Goal: Ask a question: Seek information or help from site administrators or community

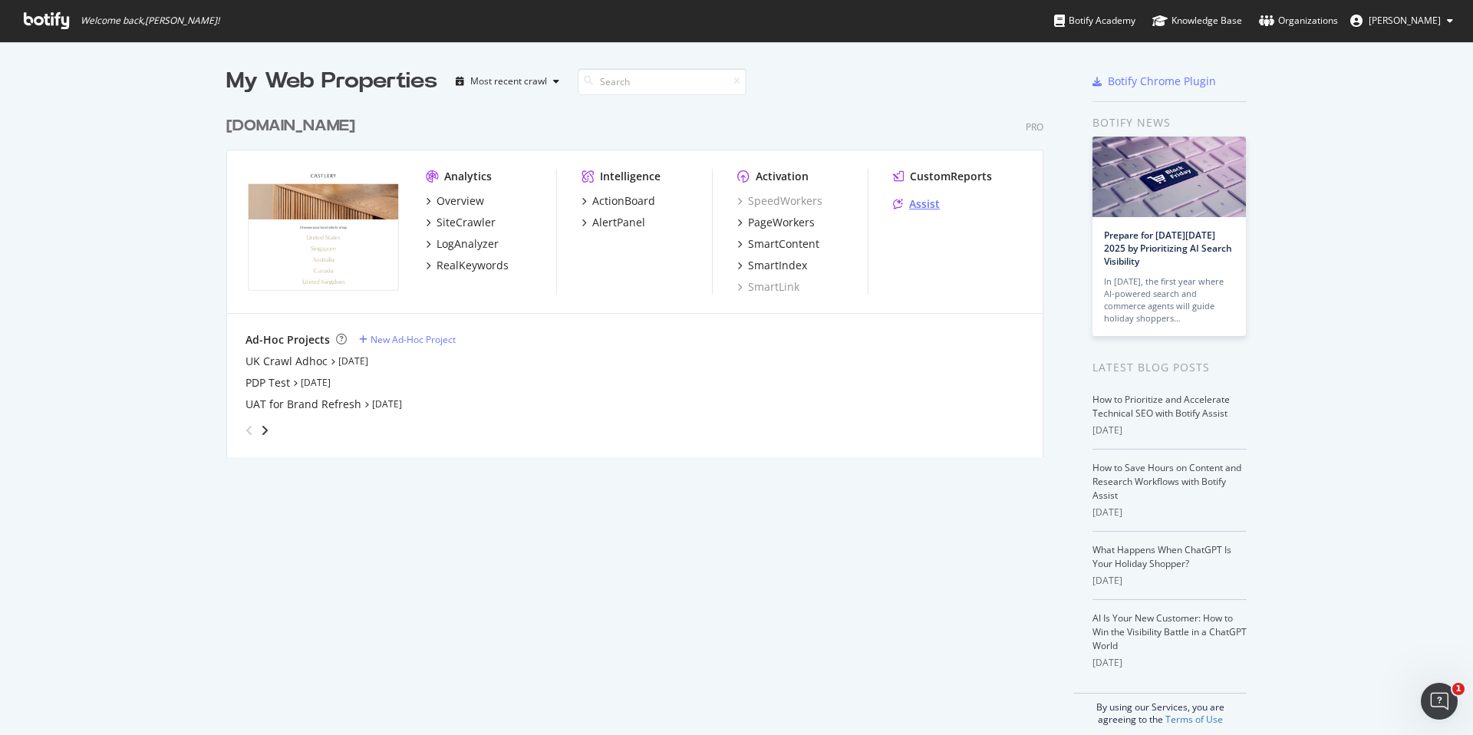
click at [939, 206] on div "Assist" at bounding box center [924, 203] width 31 height 15
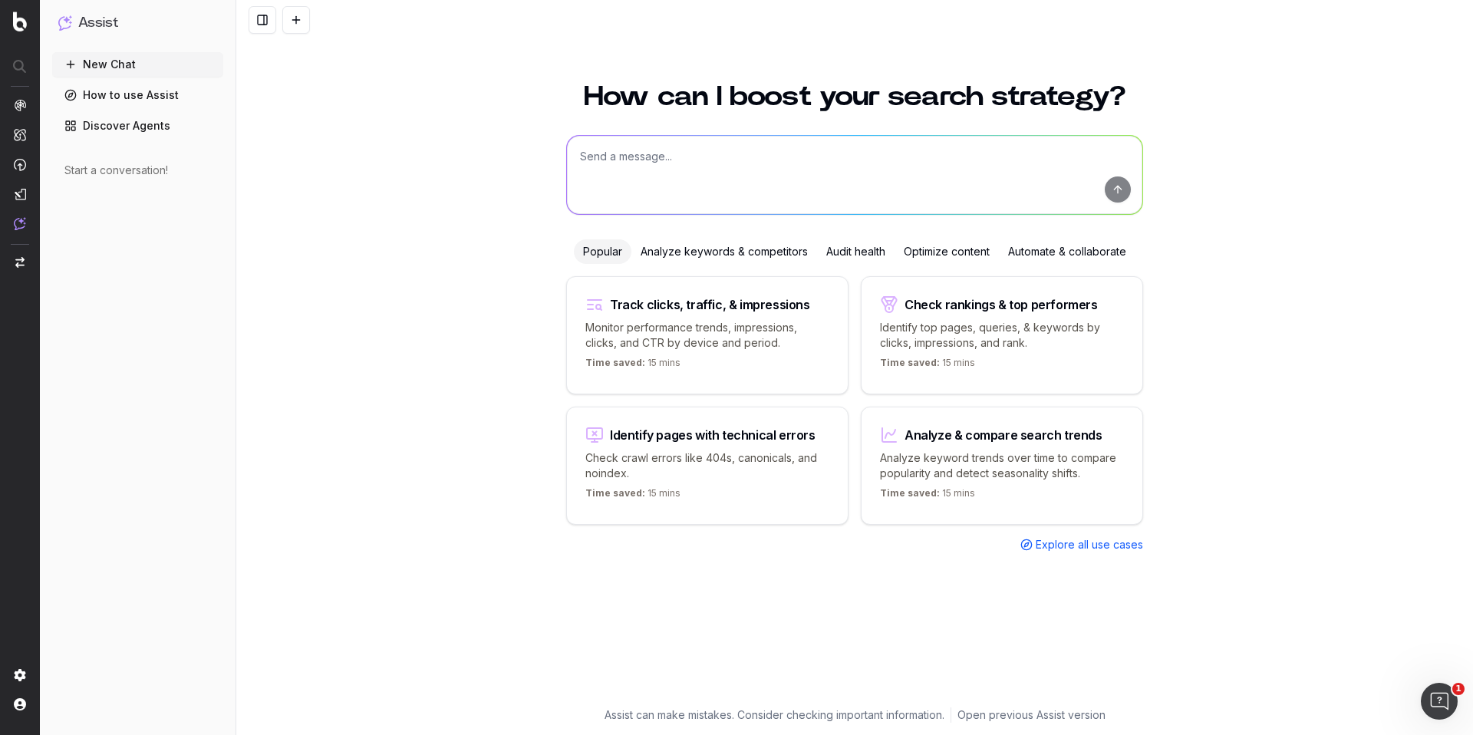
click at [744, 178] on textarea at bounding box center [854, 175] width 575 height 78
click at [683, 156] on textarea "give me a set of keywords search volume" at bounding box center [854, 175] width 575 height 78
click at [825, 163] on textarea "give me a set of keywords search volume" at bounding box center [854, 175] width 575 height 78
type textarea "give me a set of keywords search volume on king bed frames for US"
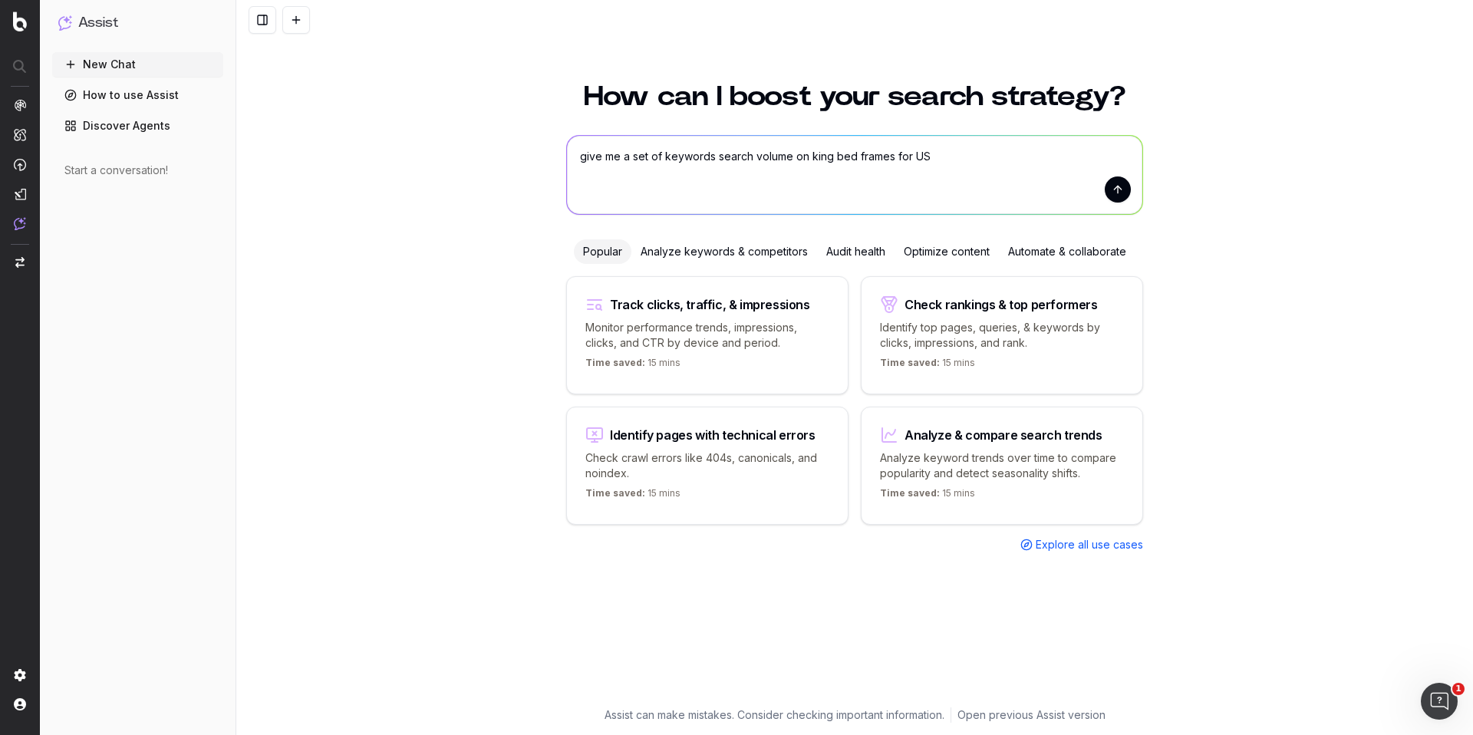
click at [1115, 196] on button "submit" at bounding box center [1118, 189] width 26 height 26
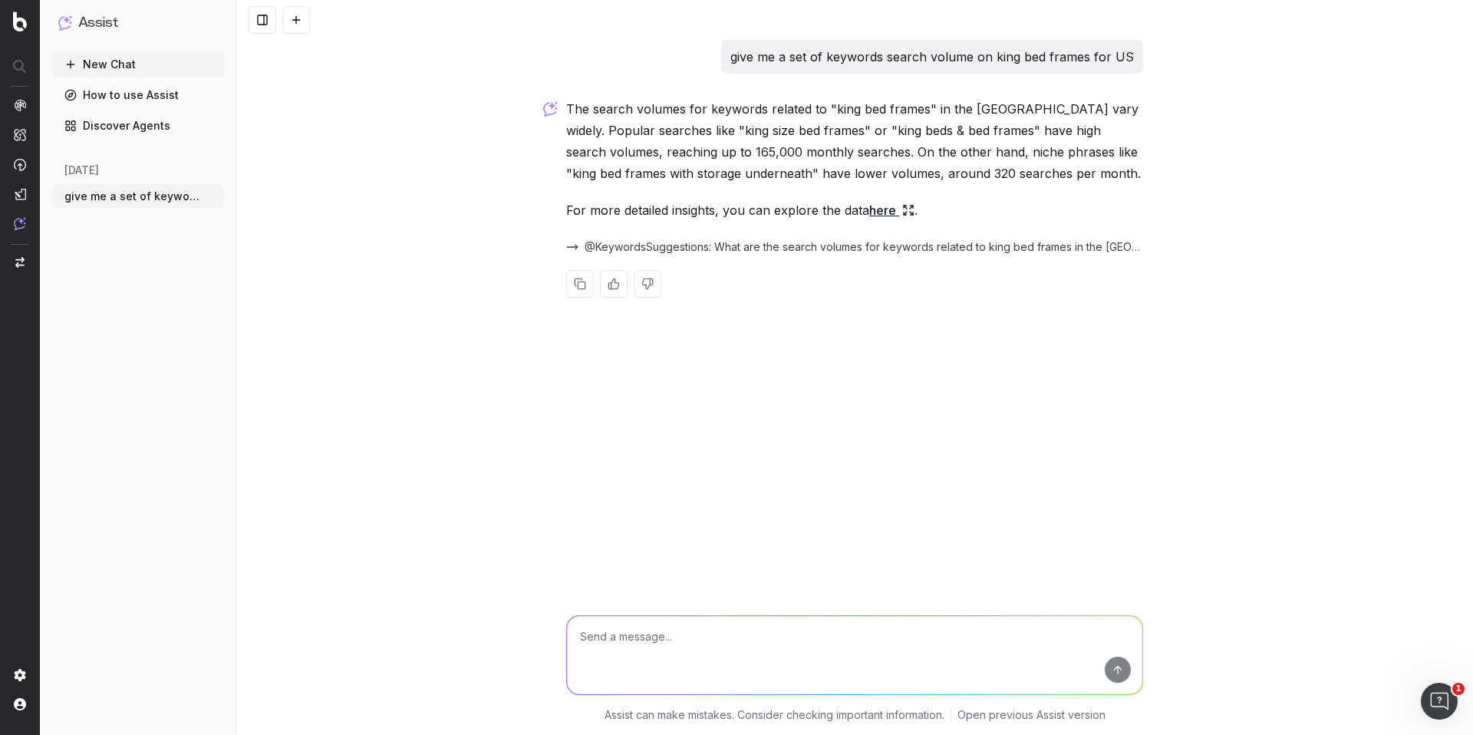
click at [1093, 245] on span "@KeywordsSuggestions: What are the search volumes for keywords related to king …" at bounding box center [864, 246] width 558 height 15
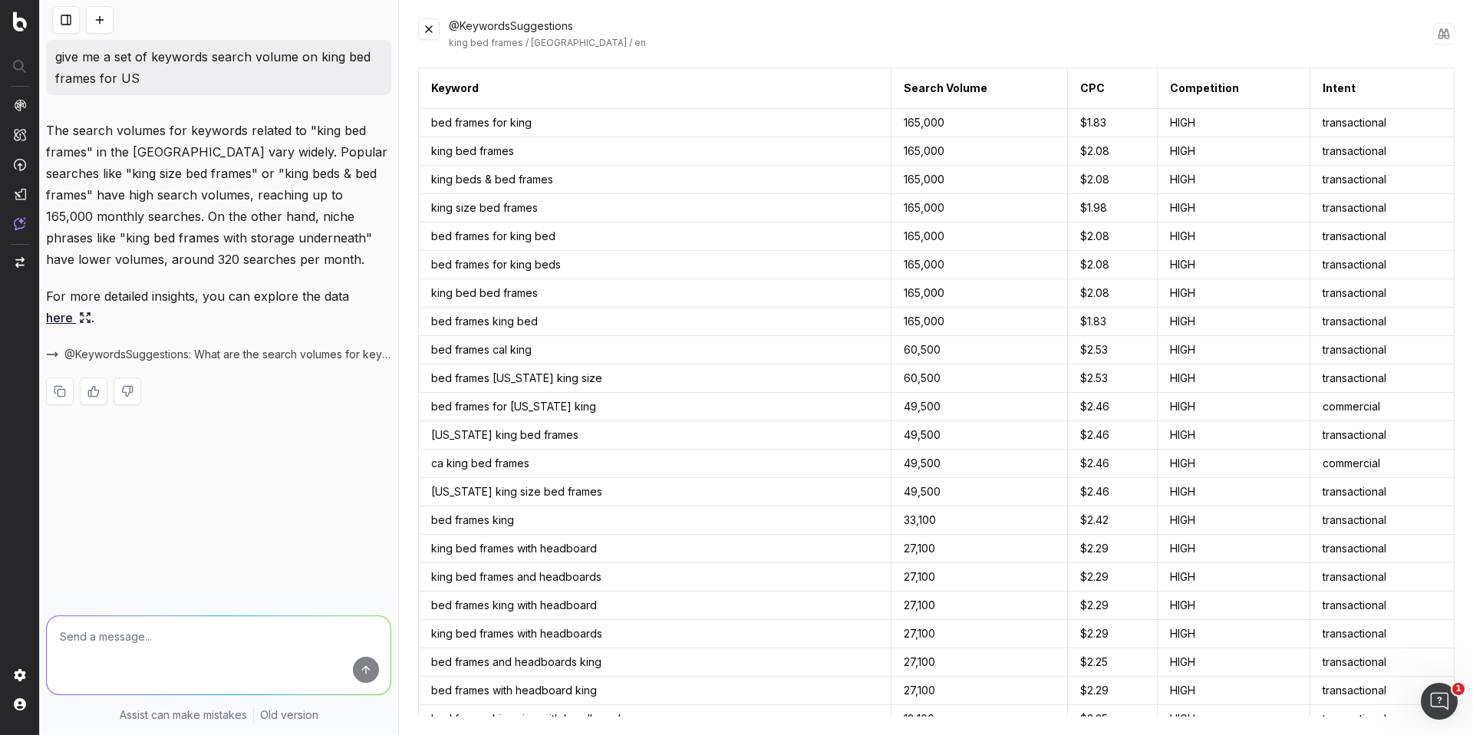
scroll to position [2, 0]
click at [436, 34] on button at bounding box center [428, 28] width 21 height 21
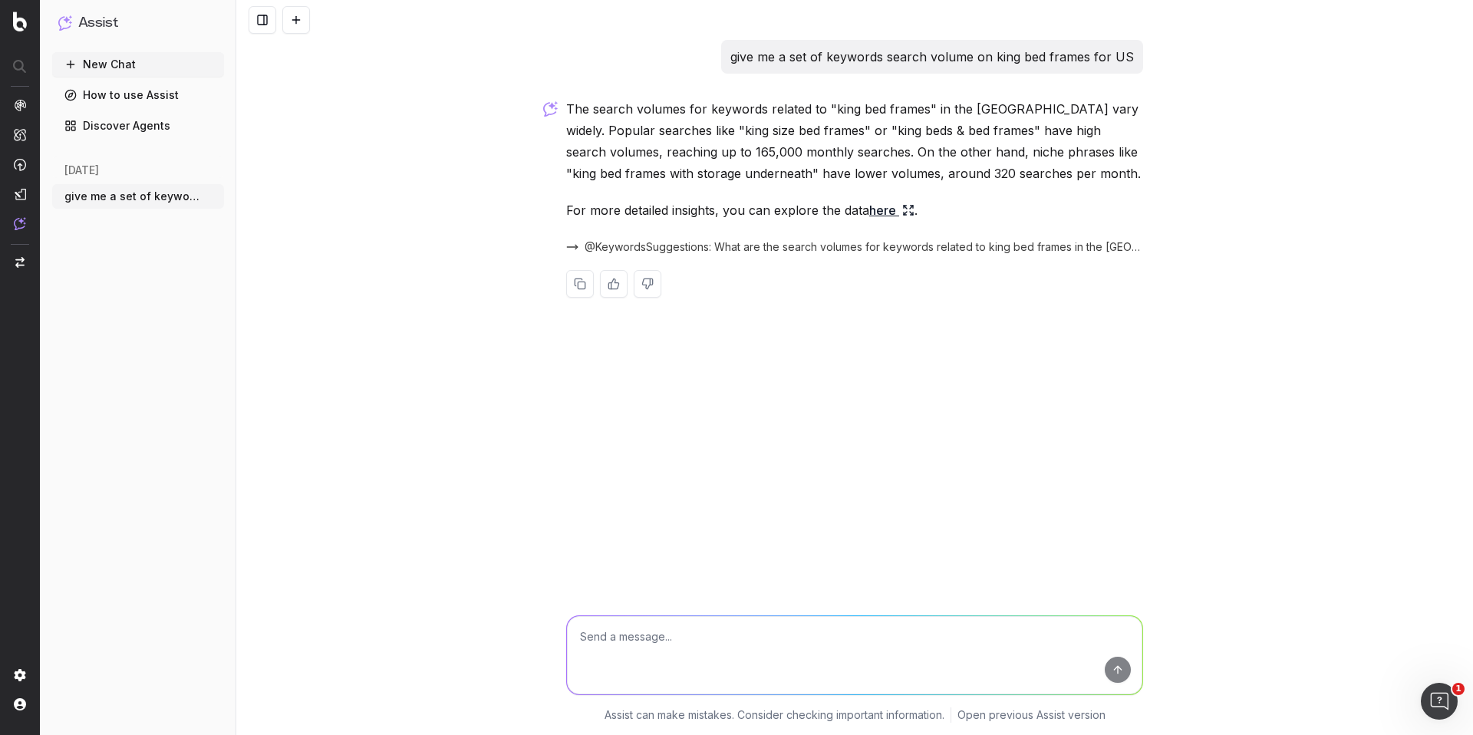
click at [653, 627] on textarea at bounding box center [854, 655] width 575 height 78
type textarea "give me those with medium to low competition"
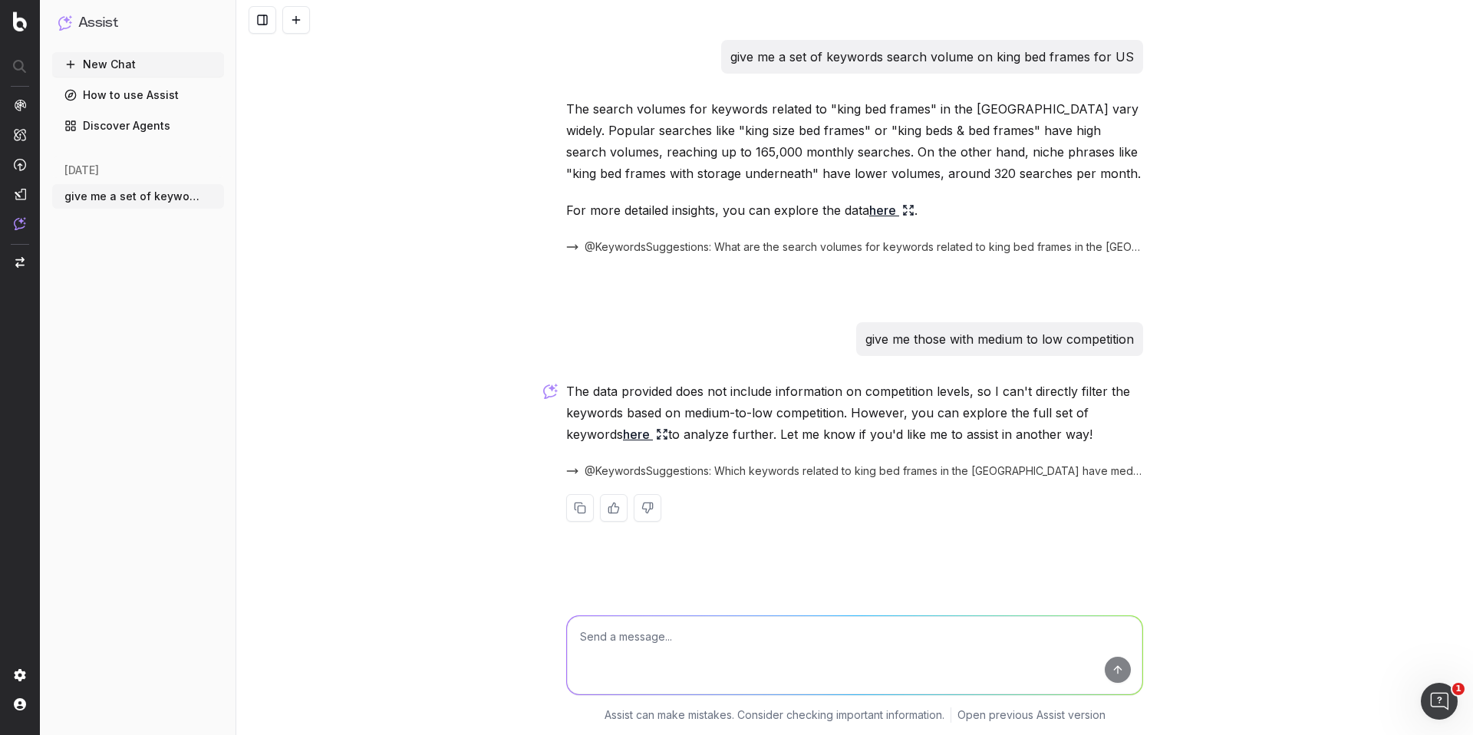
click at [872, 473] on span "@KeywordsSuggestions: Which keywords related to king bed frames in the [GEOGRAP…" at bounding box center [864, 470] width 558 height 15
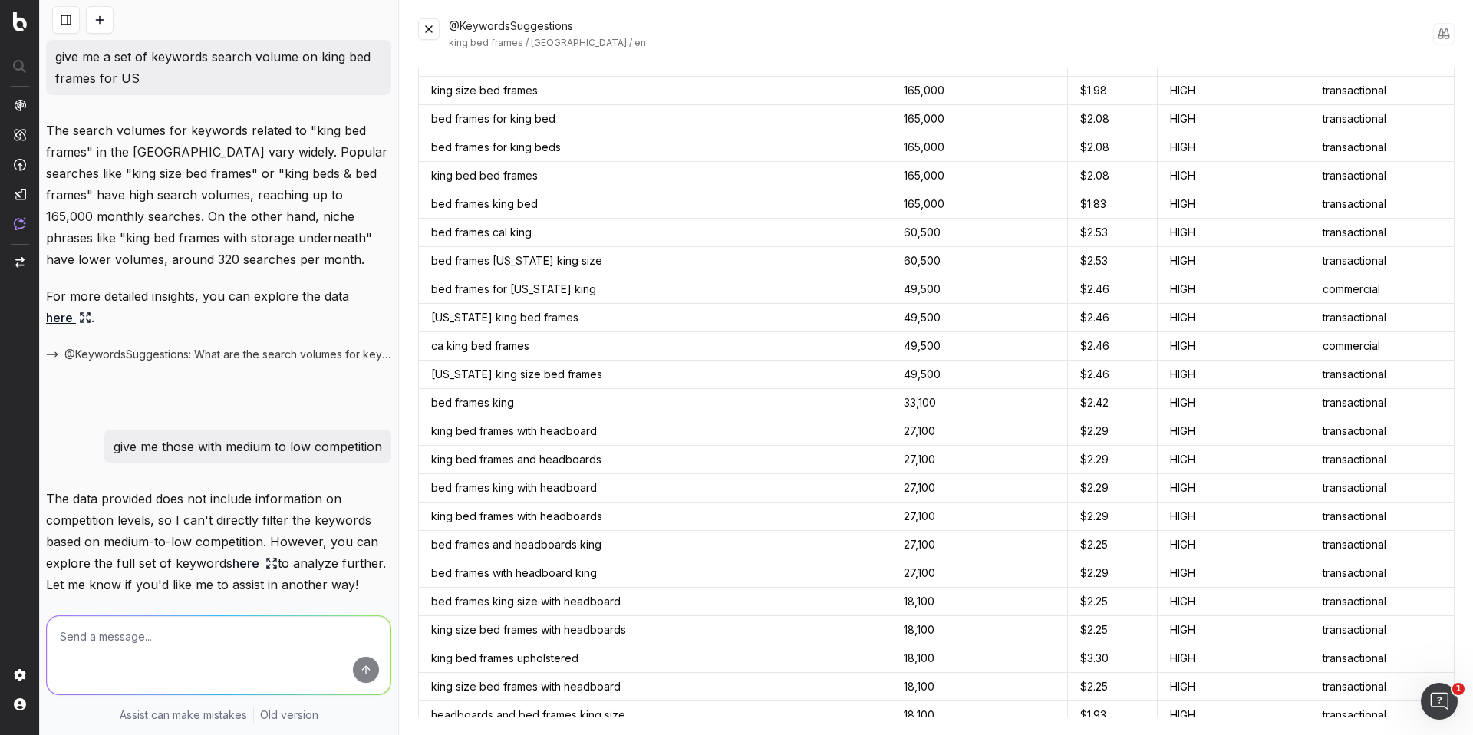
scroll to position [207, 0]
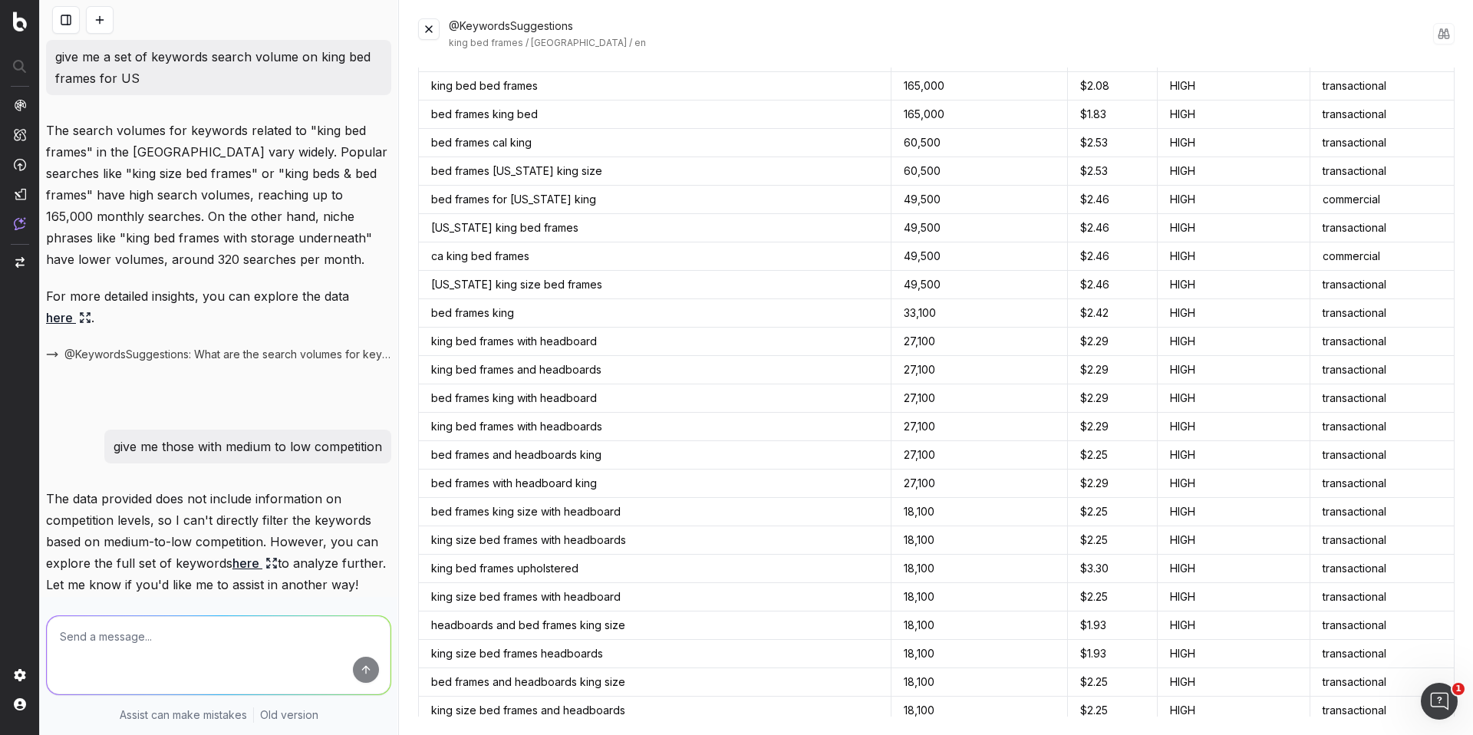
click at [426, 36] on button at bounding box center [428, 28] width 21 height 21
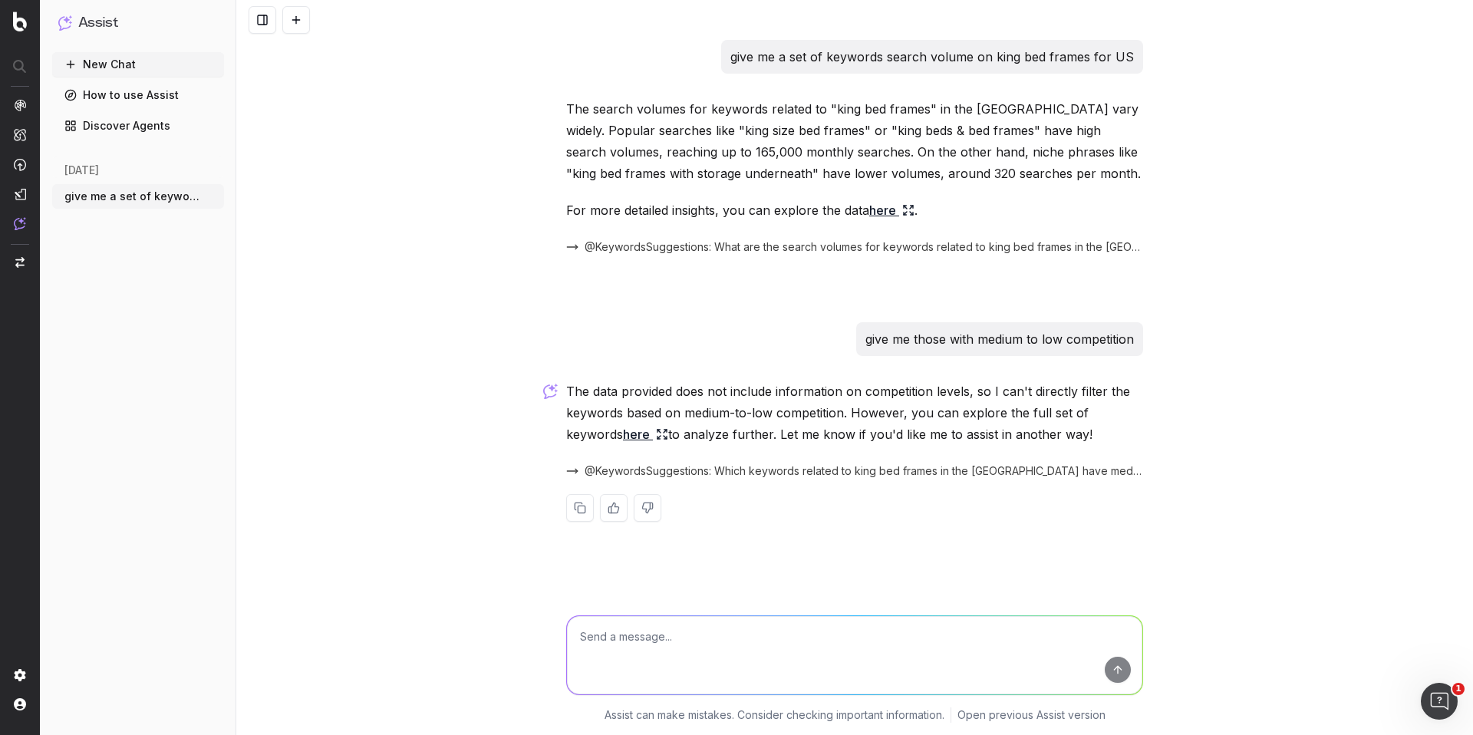
click at [683, 623] on textarea at bounding box center [854, 655] width 575 height 78
type textarea "common questions or prompts that consumers use on bedframes"
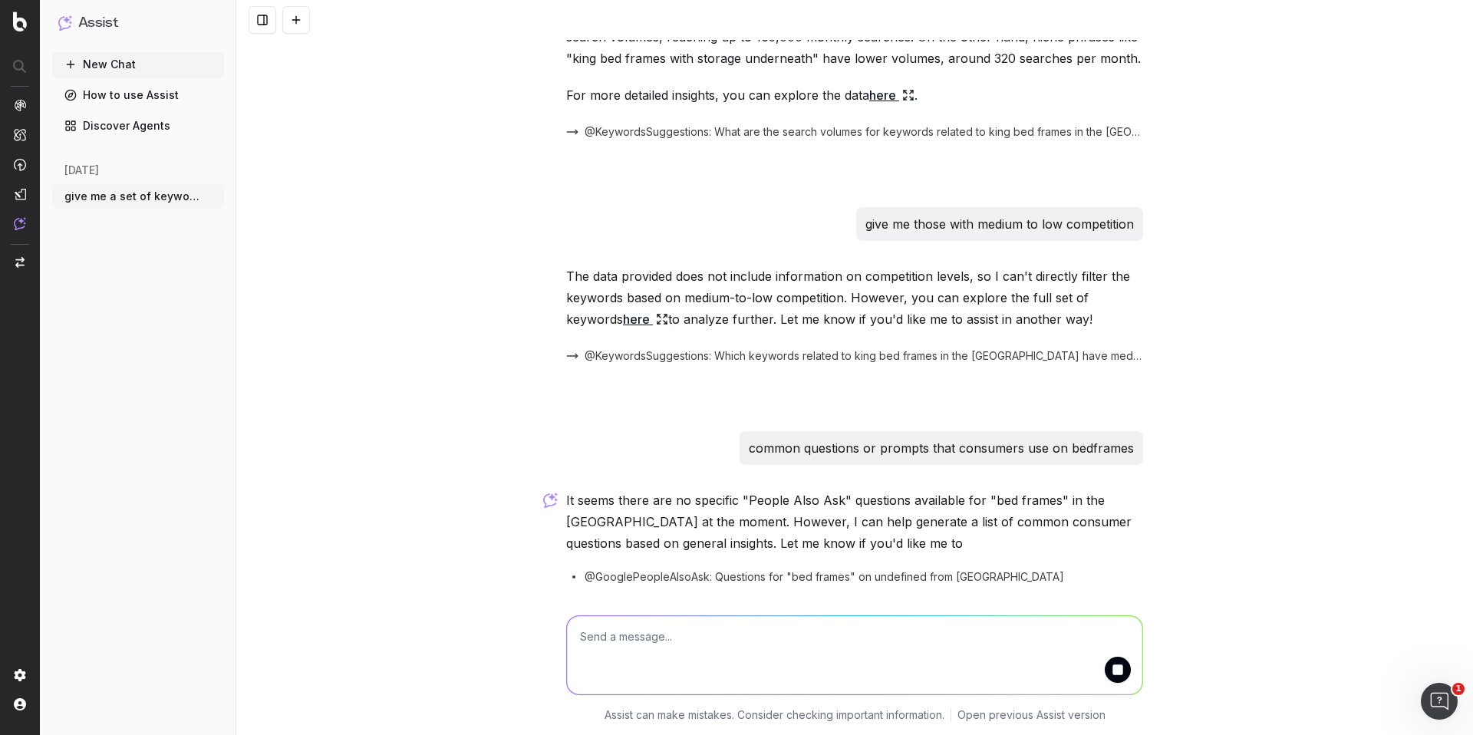
scroll to position [167, 0]
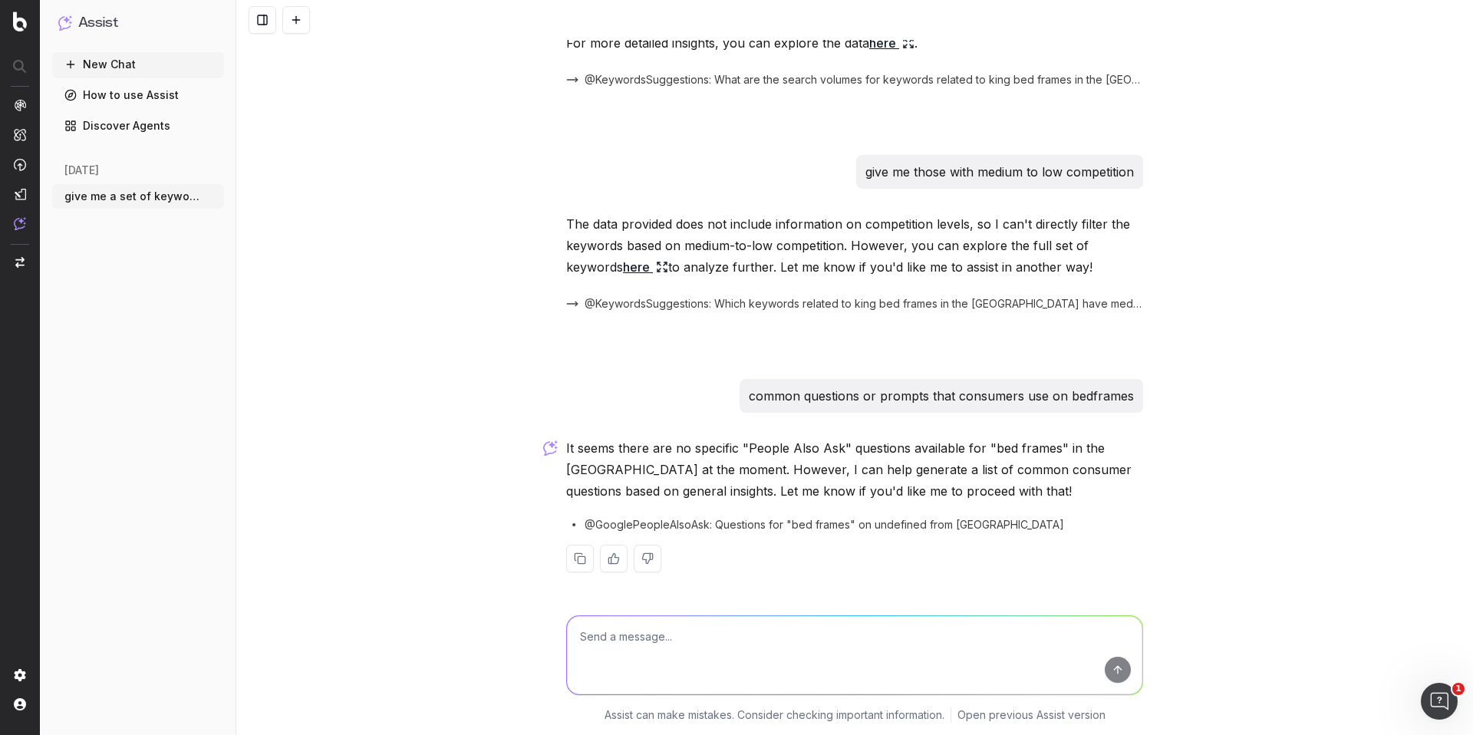
click at [729, 525] on span "@GooglePeopleAlsoAsk: Questions for "bed frames" on undefined from [GEOGRAPHIC_…" at bounding box center [824, 524] width 479 height 15
click at [950, 529] on span "@GooglePeopleAlsoAsk: Questions for "bed frames" on undefined from [GEOGRAPHIC_…" at bounding box center [824, 524] width 479 height 15
click at [820, 620] on textarea at bounding box center [854, 655] width 575 height 78
type textarea "ok"
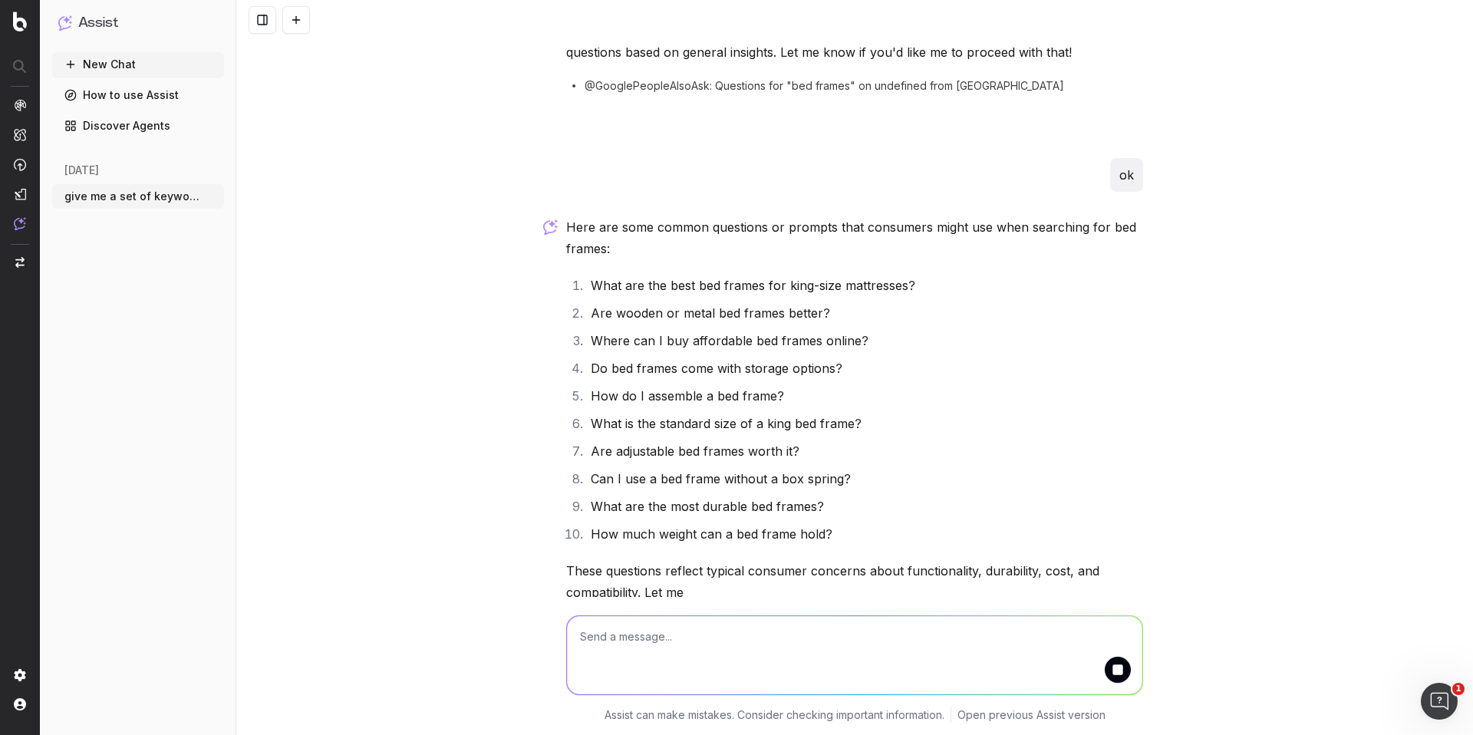
scroll to position [680, 0]
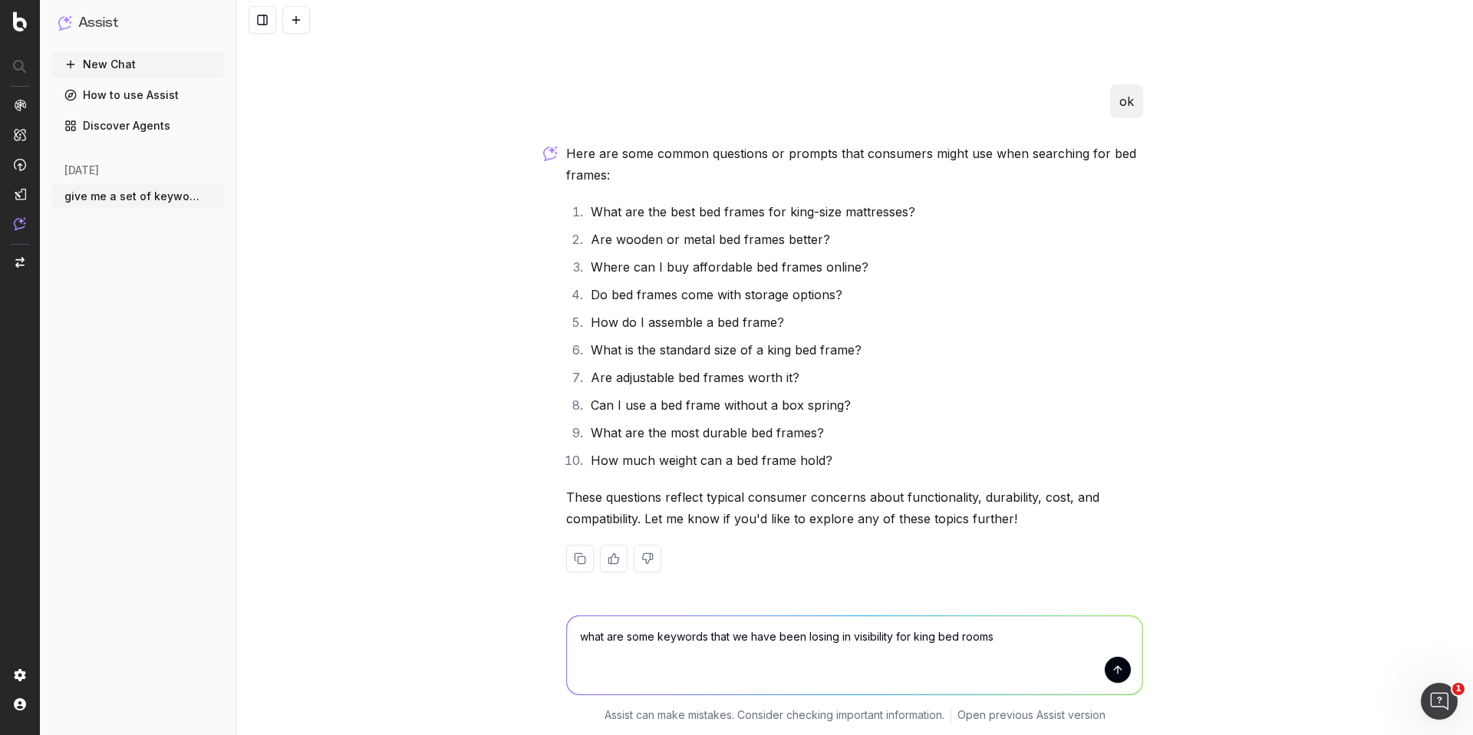
type textarea "what are some keywords that we have been losing in visibility for king bed rooms"
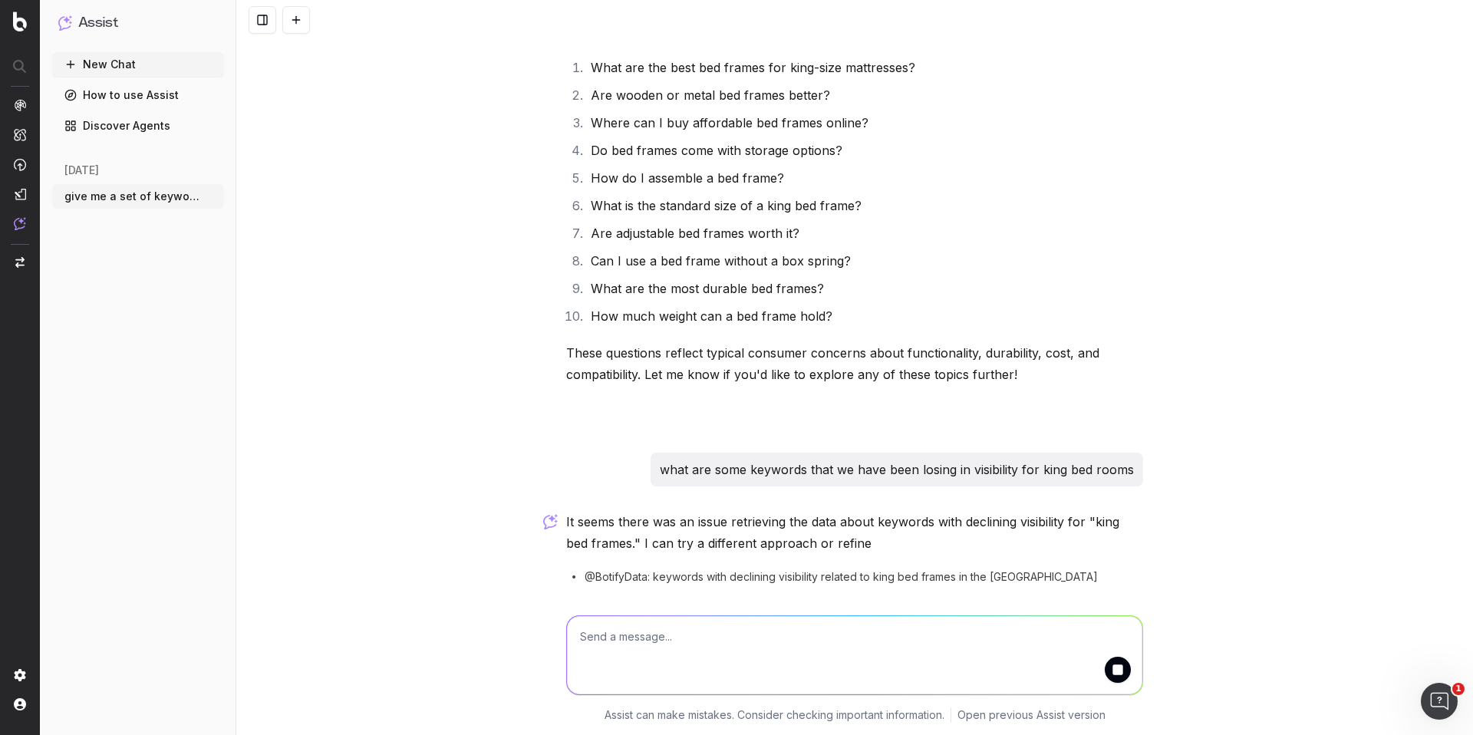
scroll to position [898, 0]
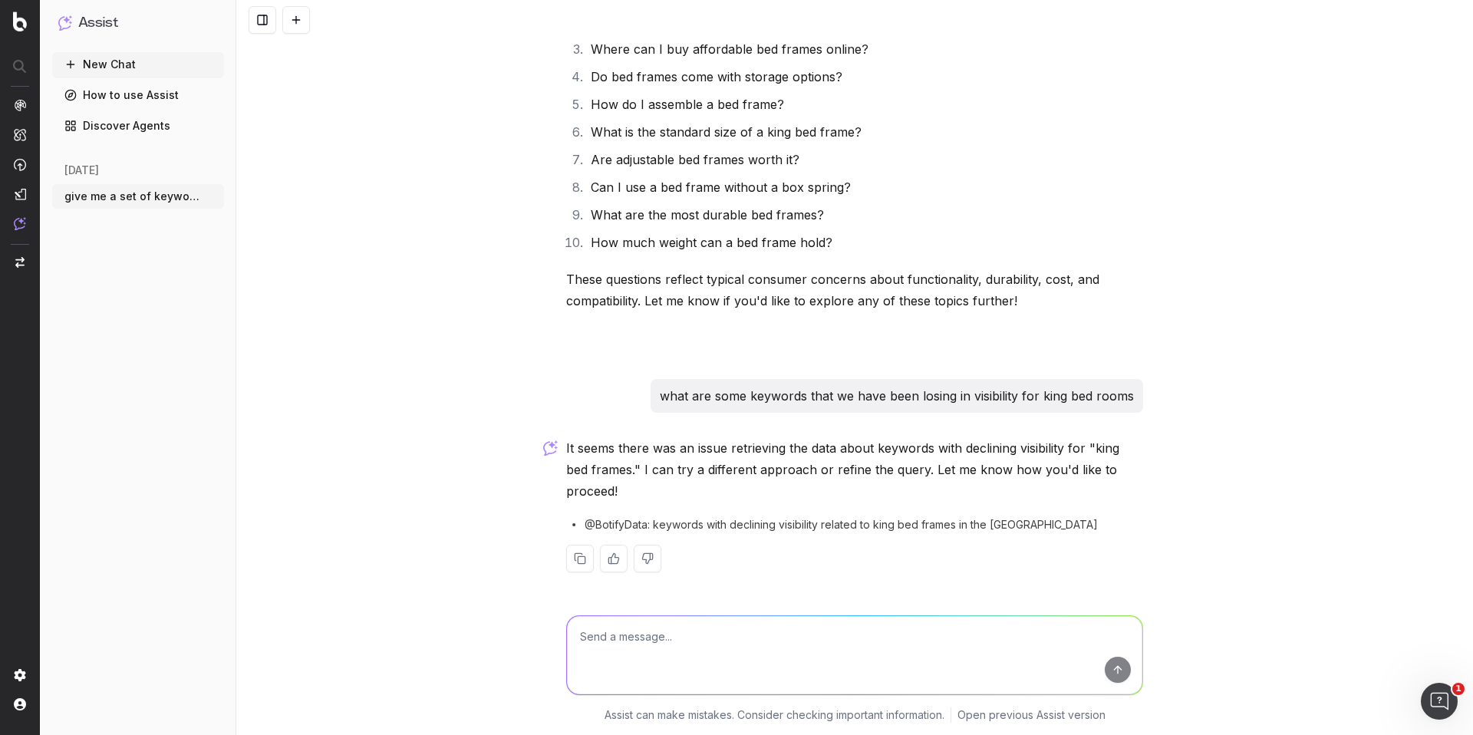
click at [921, 524] on span "@BotifyData: keywords with declining visibility related to king bed frames in t…" at bounding box center [841, 524] width 513 height 15
click at [811, 650] on textarea at bounding box center [854, 655] width 575 height 78
click at [767, 641] on textarea at bounding box center [854, 655] width 575 height 78
type textarea "bed frames*"
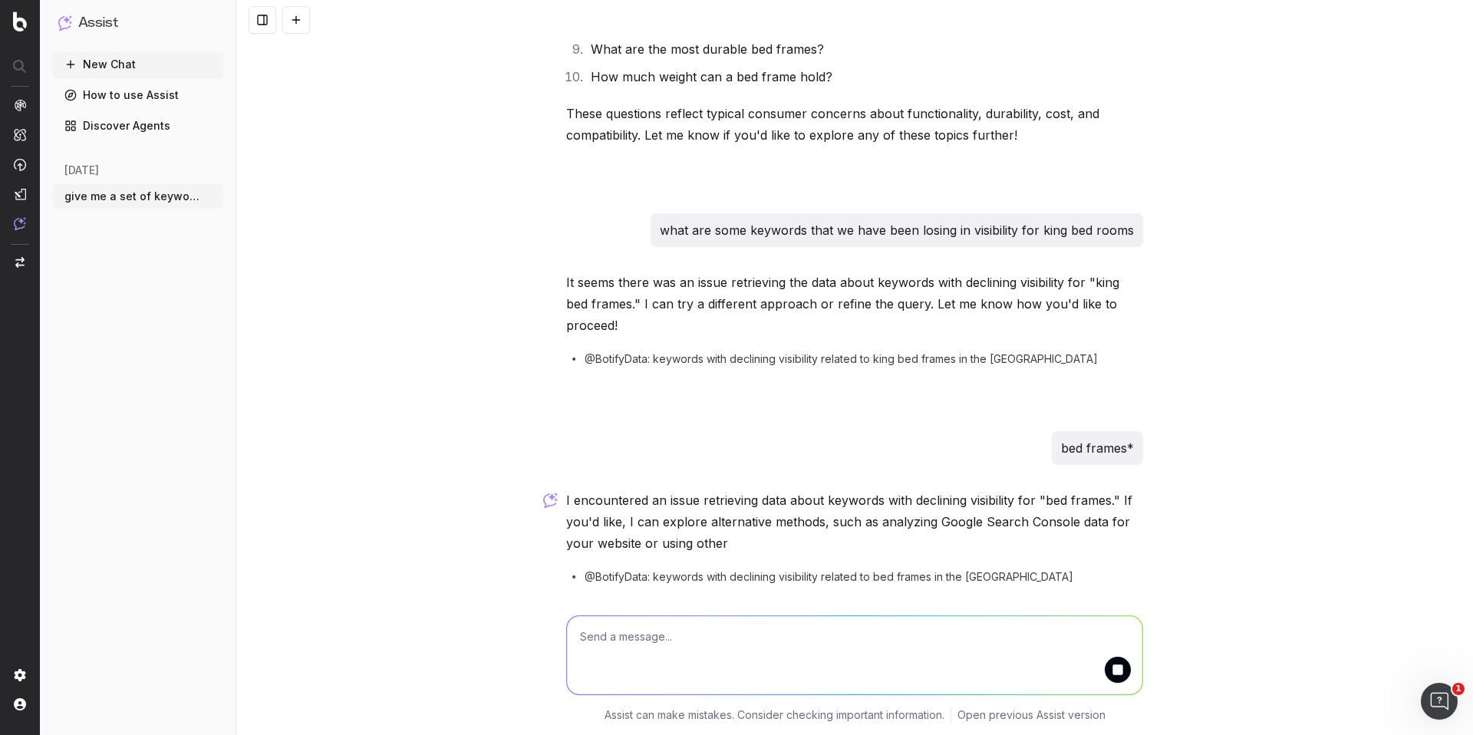
scroll to position [1115, 0]
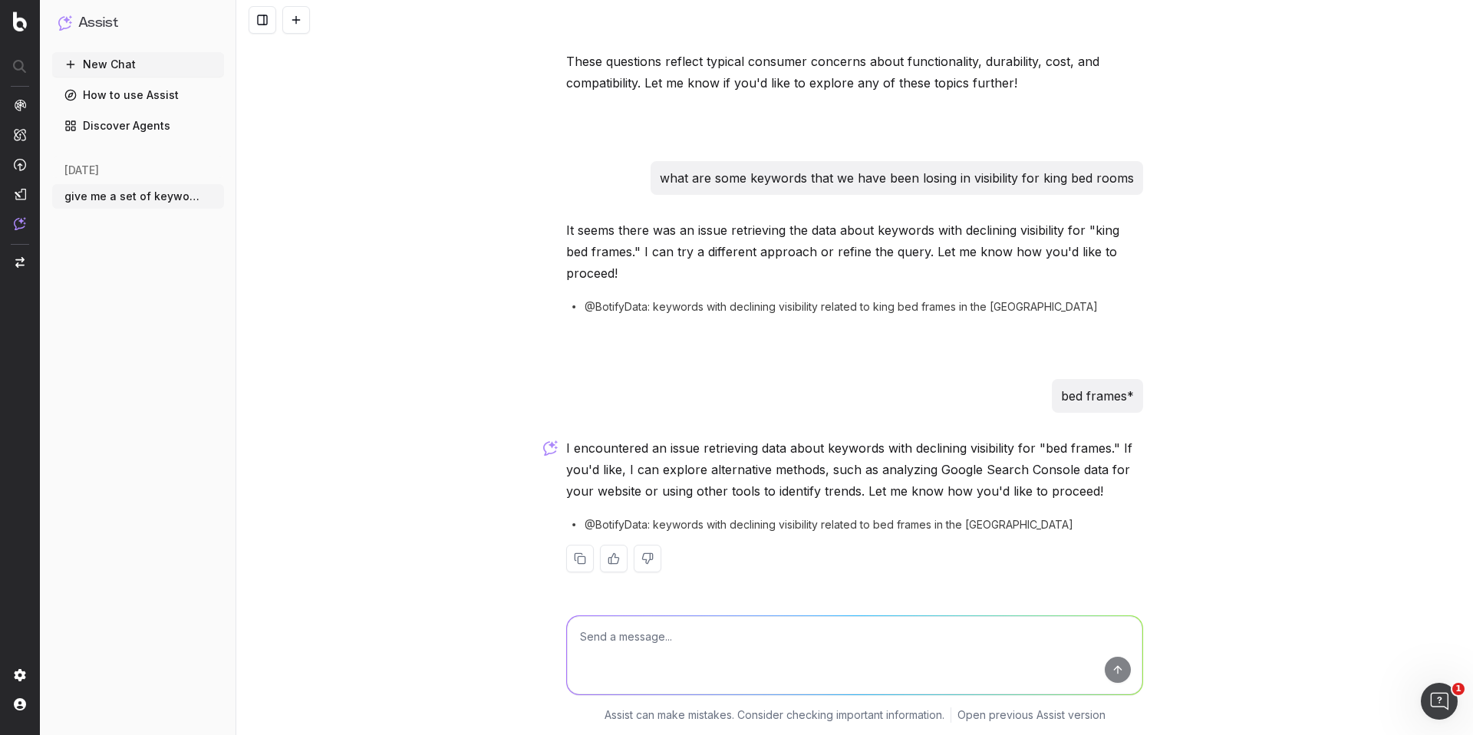
click at [811, 637] on textarea at bounding box center [854, 655] width 575 height 78
type textarea "ok"
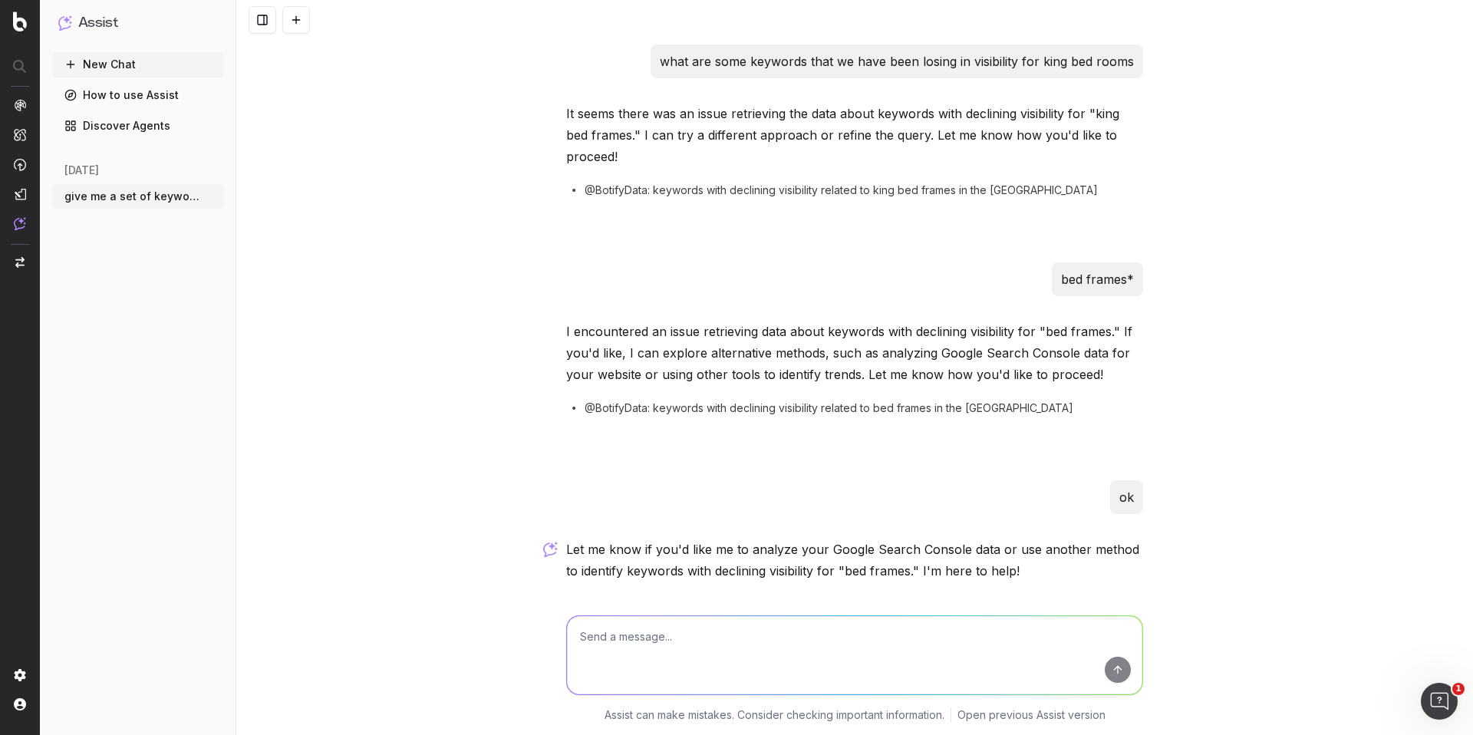
scroll to position [1284, 0]
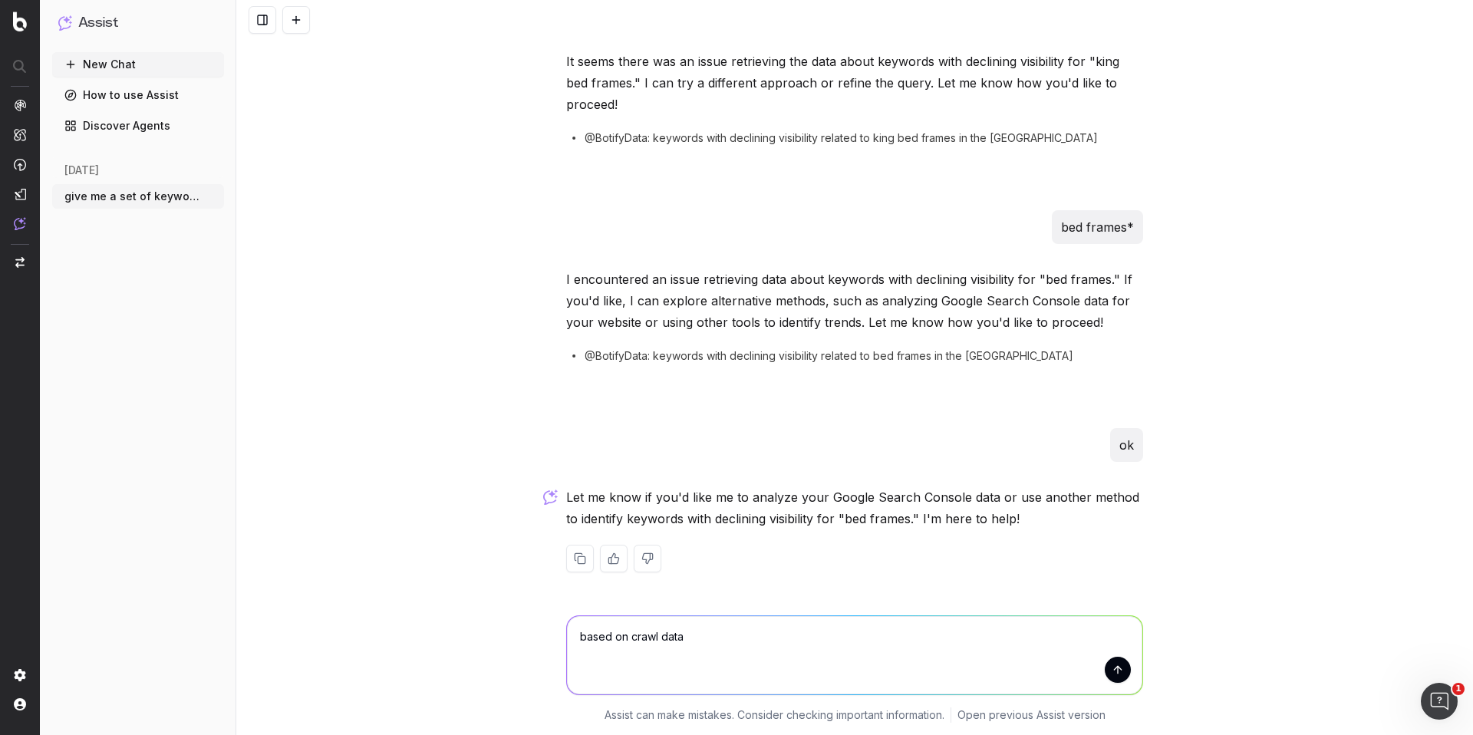
type textarea "based on crawl data"
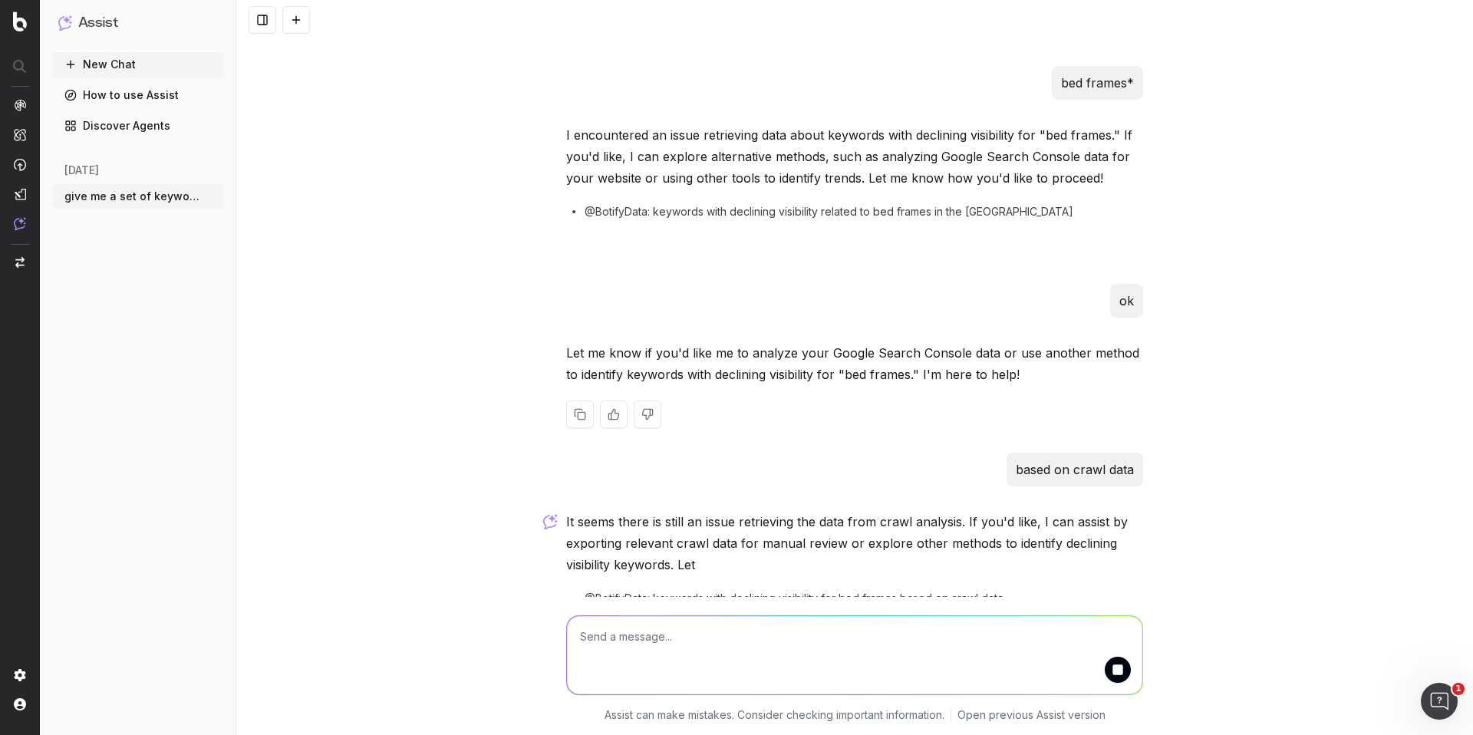
scroll to position [1502, 0]
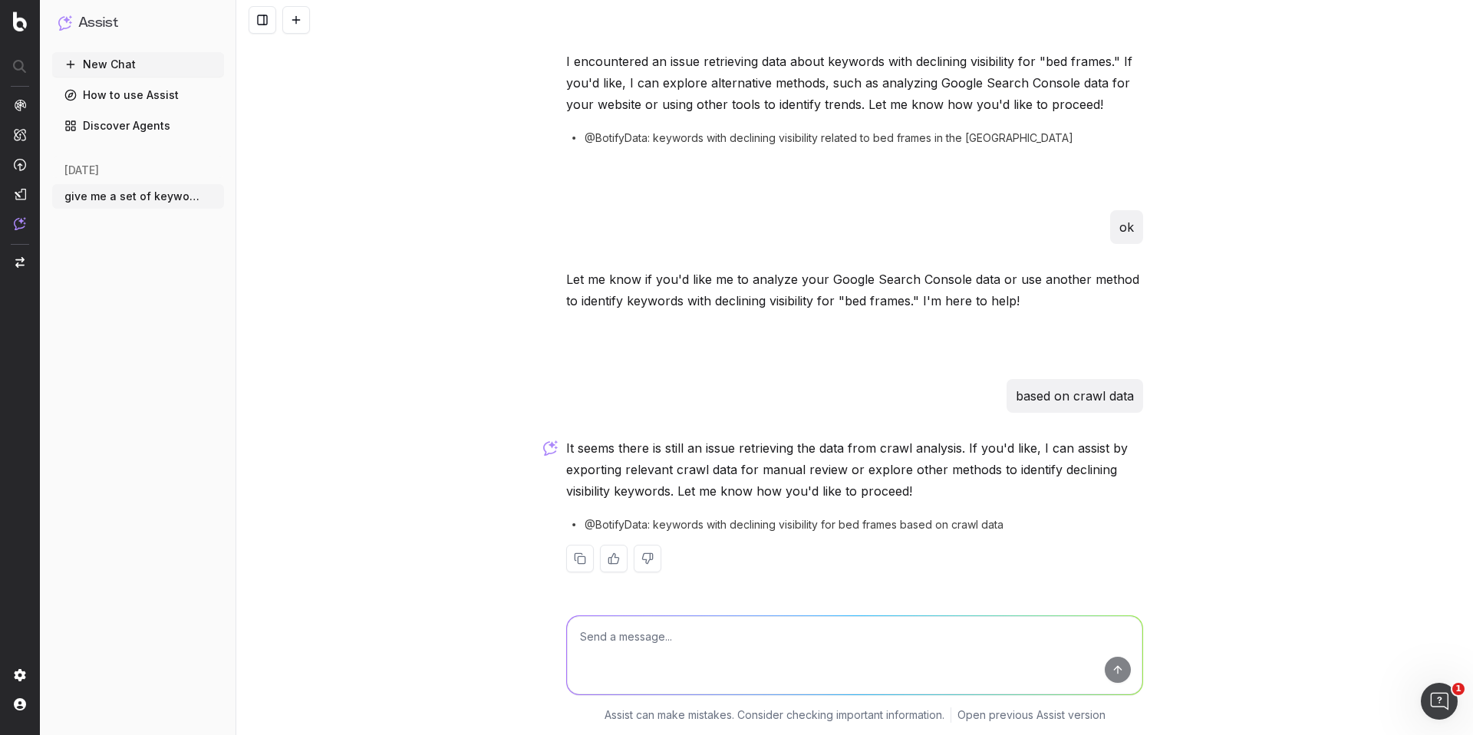
click at [817, 636] on textarea at bounding box center [854, 655] width 575 height 78
type textarea "ok for search console data"
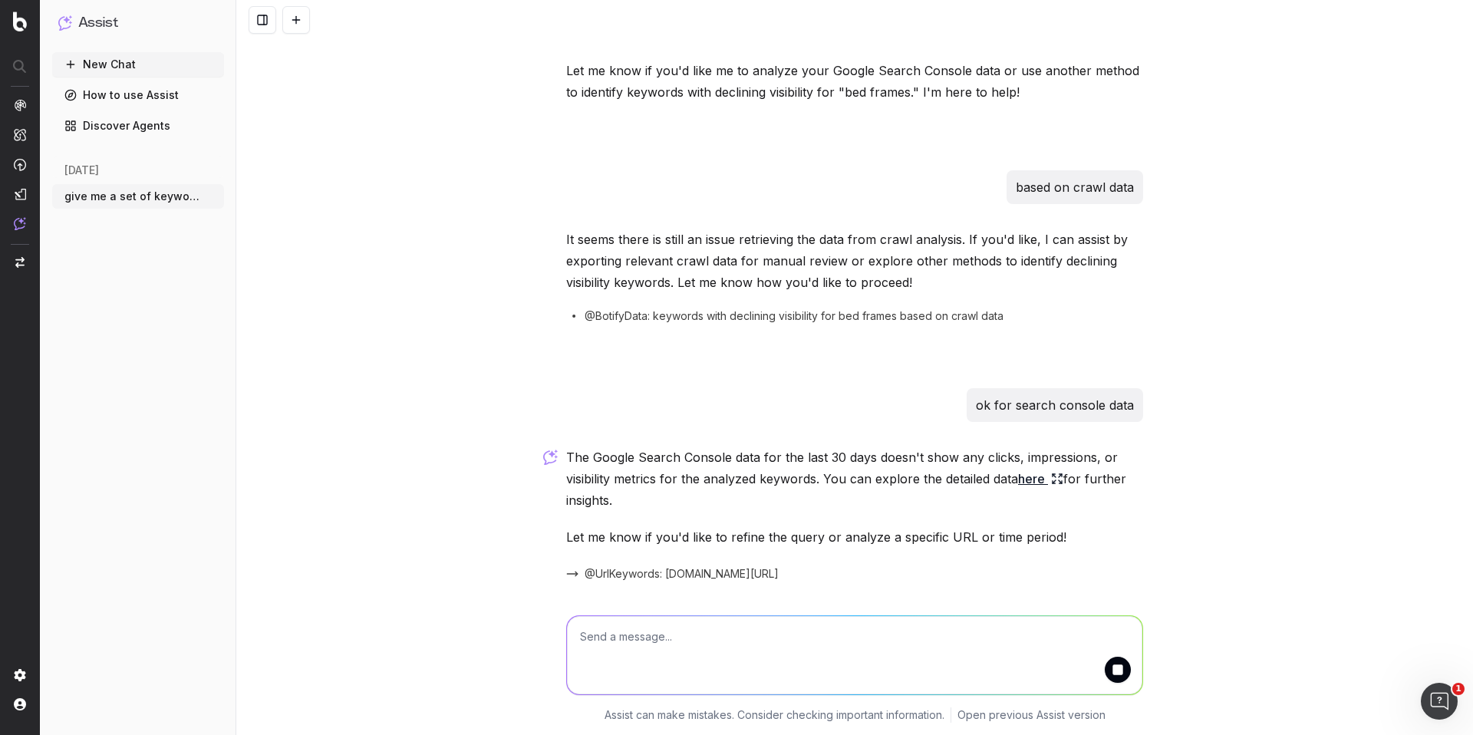
scroll to position [1763, 0]
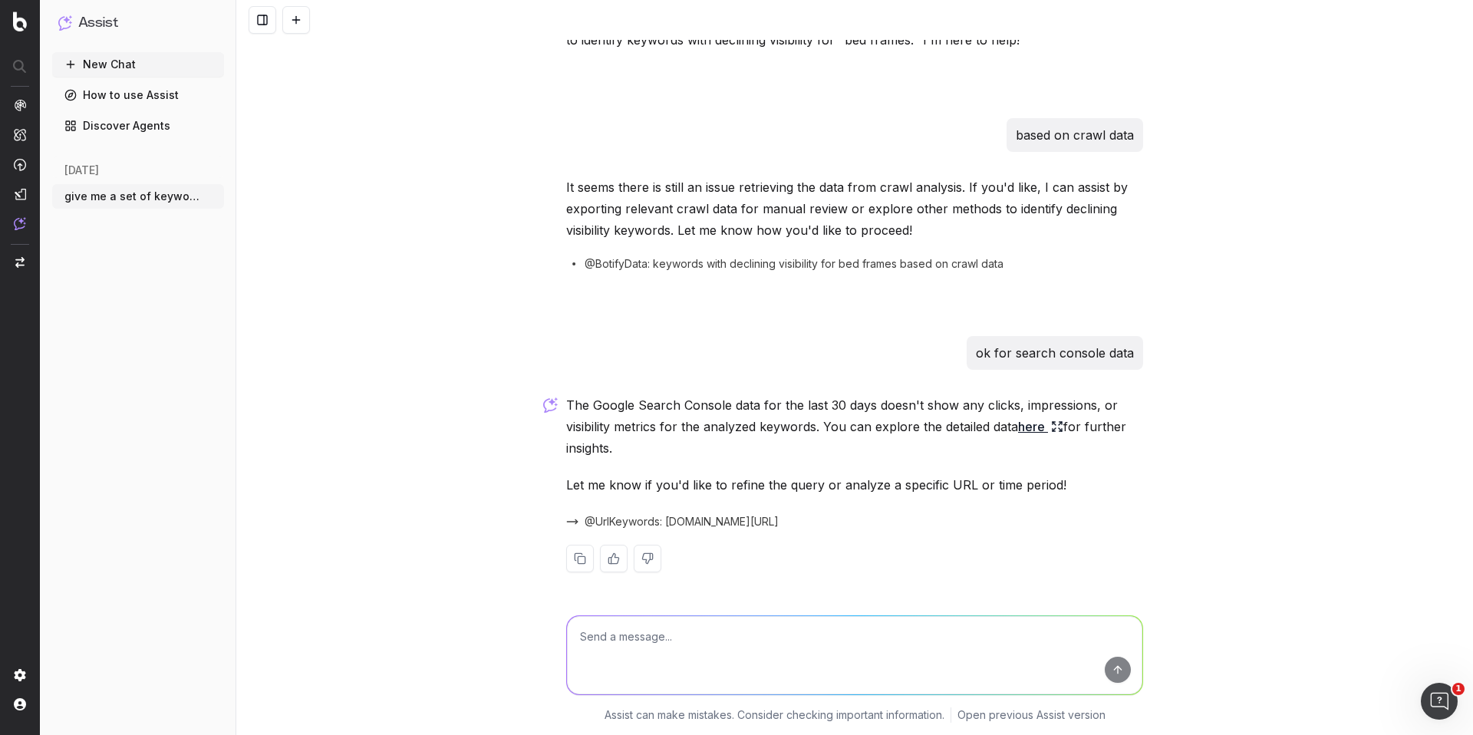
click at [699, 517] on span "@UrlKeywords: [DOMAIN_NAME][URL]" at bounding box center [682, 521] width 194 height 15
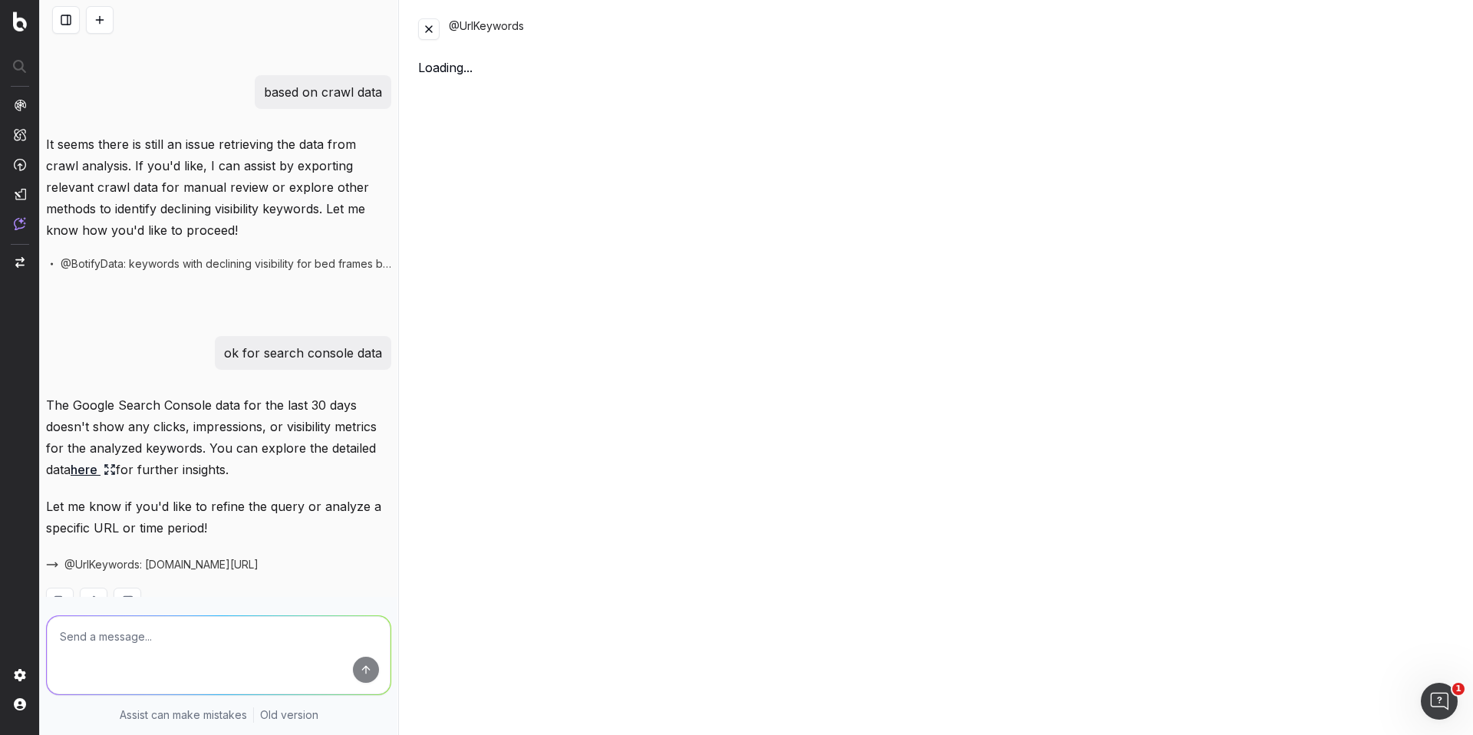
scroll to position [2106, 0]
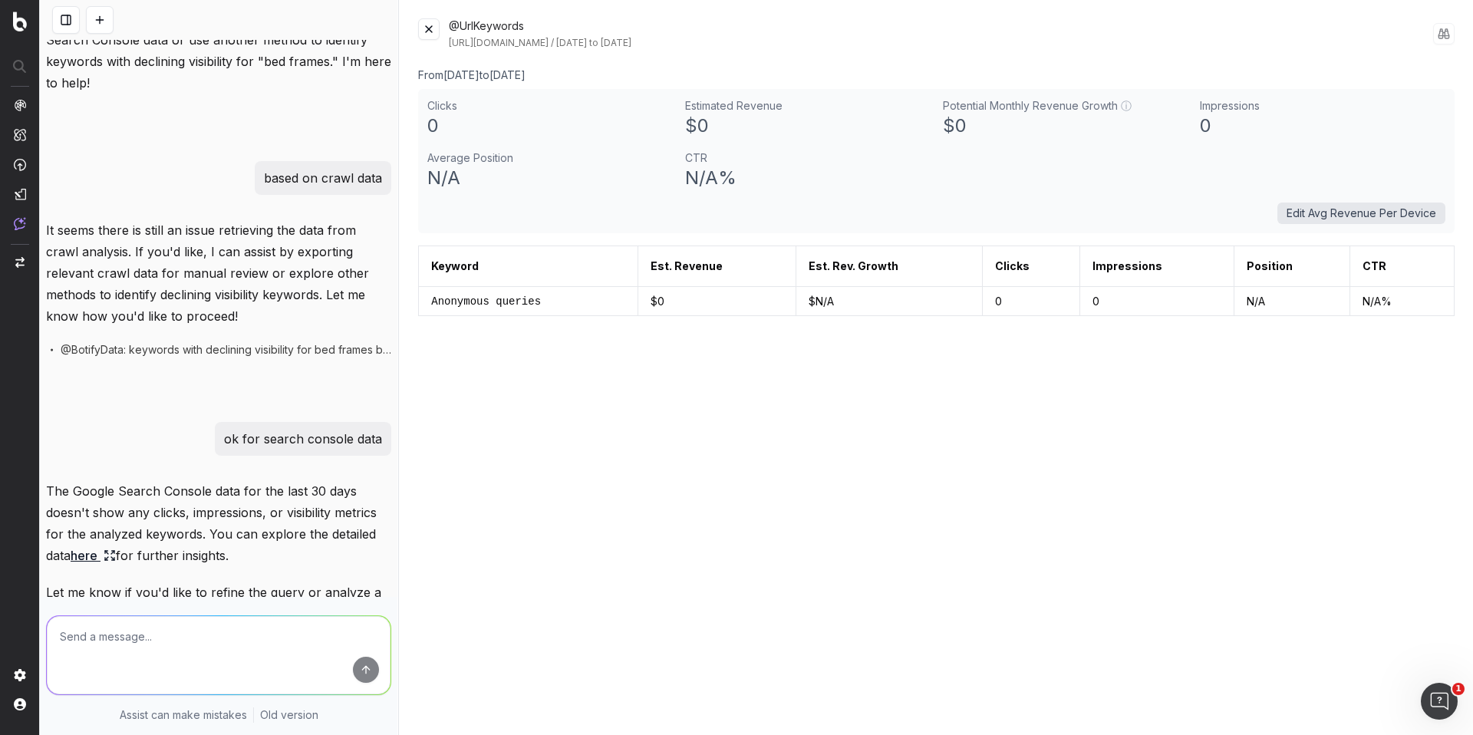
click at [436, 28] on button at bounding box center [428, 28] width 21 height 21
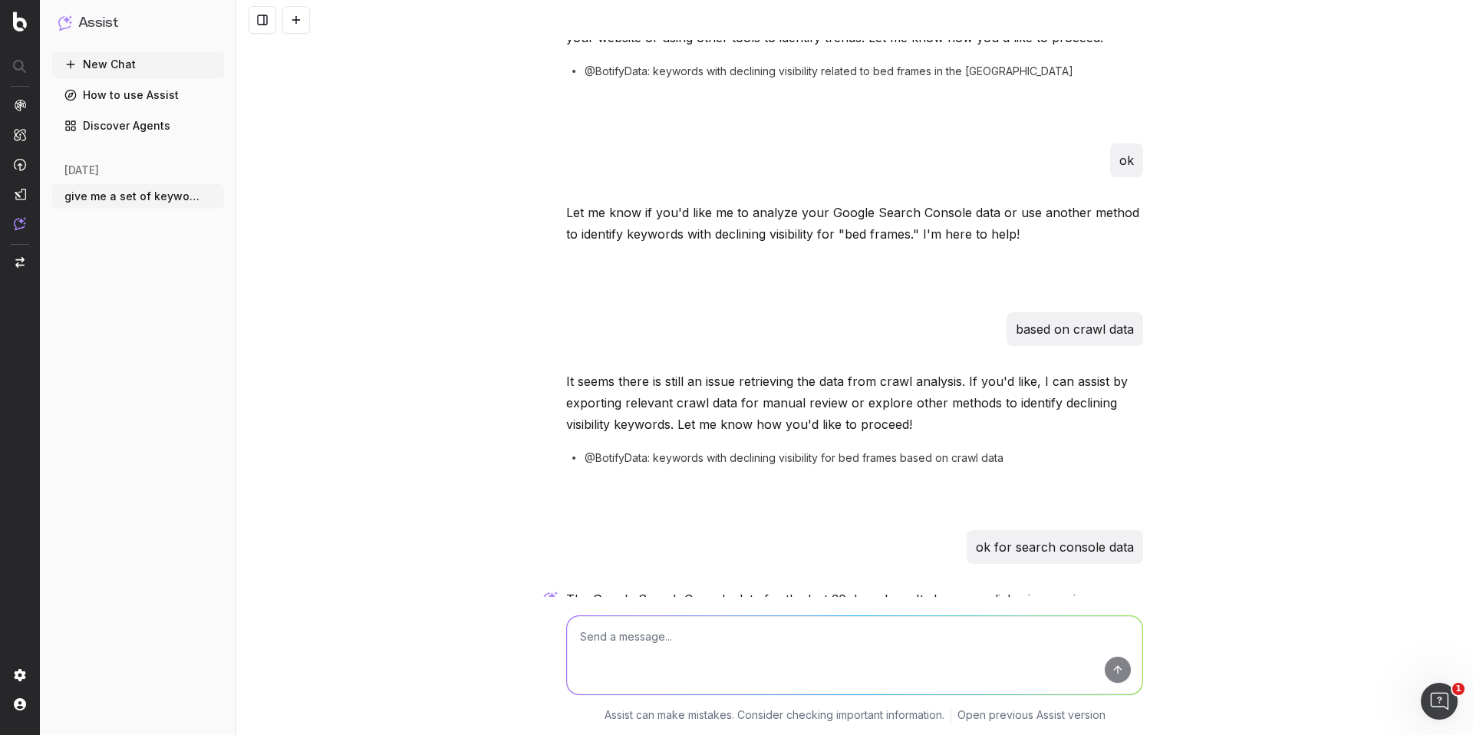
scroll to position [1563, 0]
